Goal: Task Accomplishment & Management: Use online tool/utility

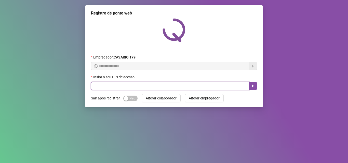
click at [94, 89] on input "text" at bounding box center [170, 86] width 158 height 8
type input "*****"
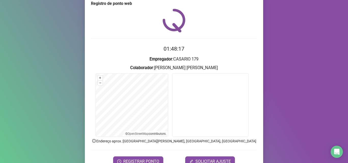
scroll to position [16, 0]
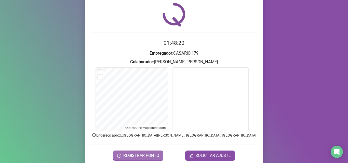
click at [136, 152] on button "REGISTRAR PONTO" at bounding box center [138, 156] width 50 height 10
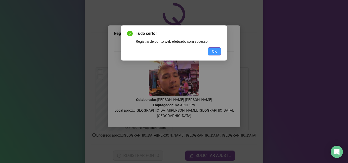
click at [212, 49] on span "OK" at bounding box center [214, 52] width 5 height 6
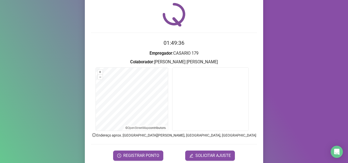
scroll to position [36, 0]
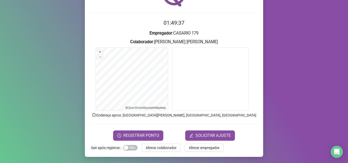
click at [150, 149] on span "Alterar colaborador" at bounding box center [161, 148] width 31 height 6
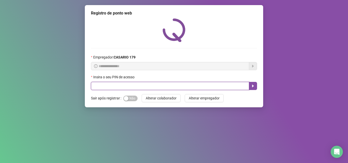
click at [149, 83] on input "text" at bounding box center [170, 86] width 158 height 8
type input "*****"
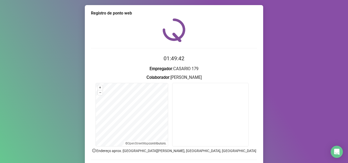
scroll to position [36, 0]
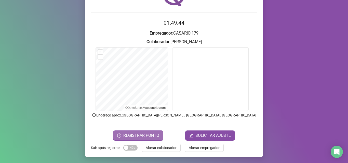
click at [150, 133] on span "REGISTRAR PONTO" at bounding box center [141, 136] width 36 height 6
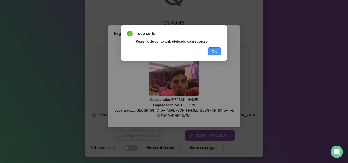
click at [211, 51] on button "OK" at bounding box center [214, 51] width 13 height 8
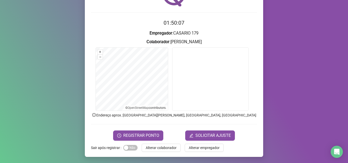
scroll to position [10, 0]
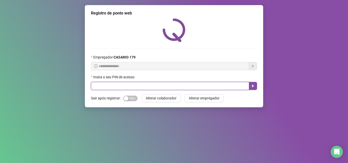
click at [120, 85] on input "text" at bounding box center [170, 86] width 158 height 8
type input "*****"
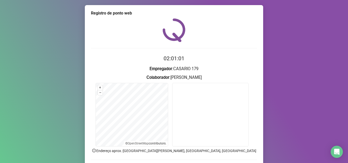
scroll to position [36, 0]
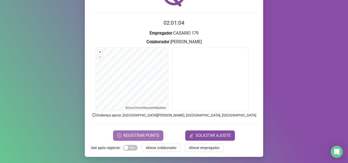
click at [145, 133] on span "REGISTRAR PONTO" at bounding box center [141, 136] width 36 height 6
